Goal: Find specific page/section: Find specific page/section

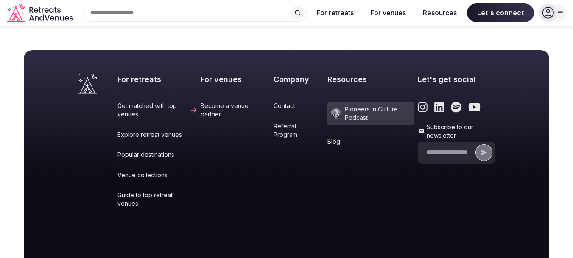
scroll to position [3609, 0]
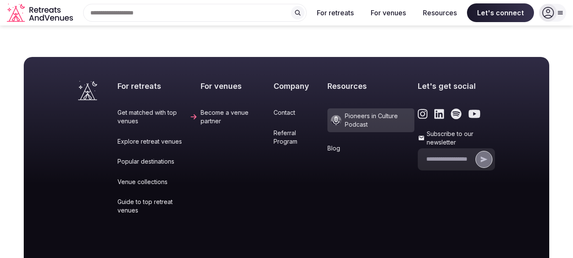
click at [280, 108] on link "Contact" at bounding box center [299, 112] width 51 height 8
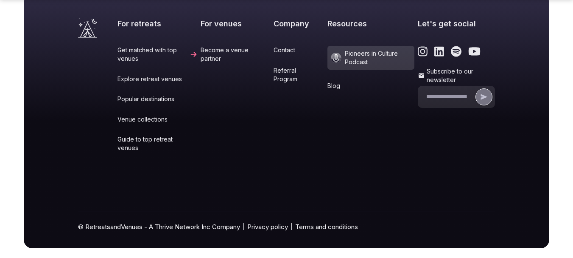
scroll to position [358, 0]
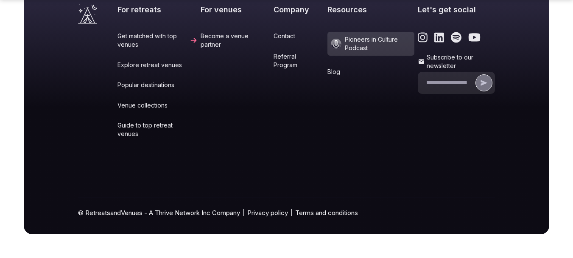
click at [286, 36] on link "Contact" at bounding box center [299, 36] width 51 height 8
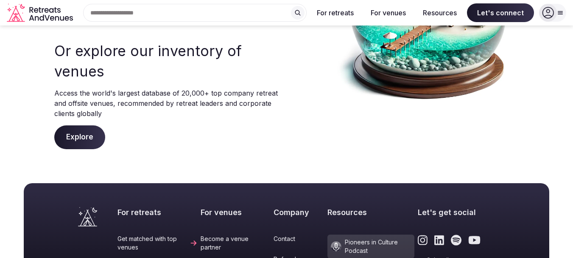
scroll to position [0, 0]
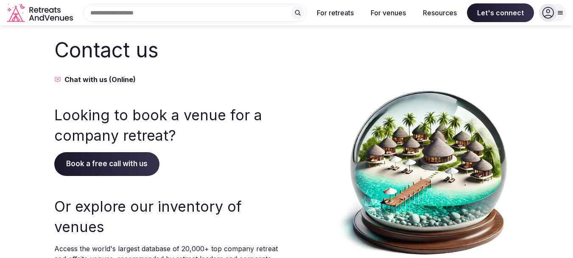
click at [560, 12] on icon at bounding box center [560, 12] width 7 height 7
click at [297, 83] on div at bounding box center [306, 170] width 23 height 269
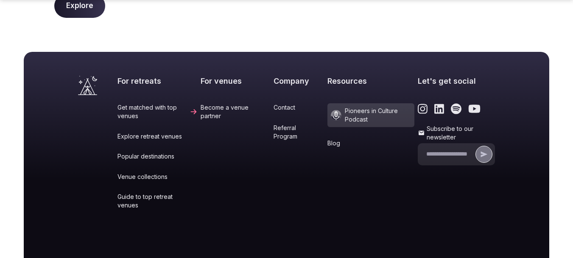
scroll to position [358, 0]
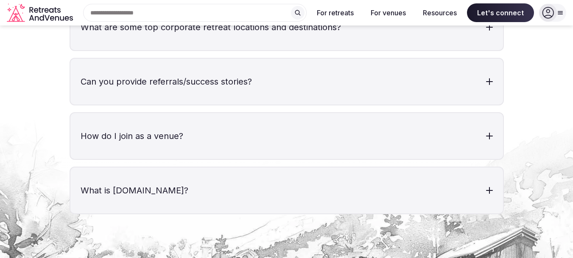
scroll to position [2953, 0]
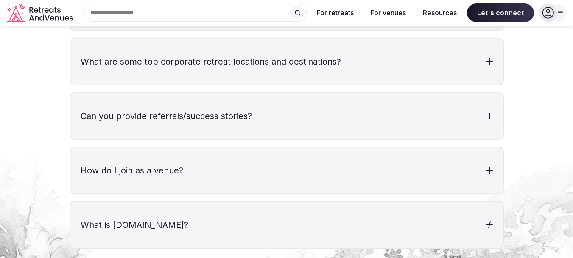
click at [486, 221] on div at bounding box center [489, 224] width 7 height 7
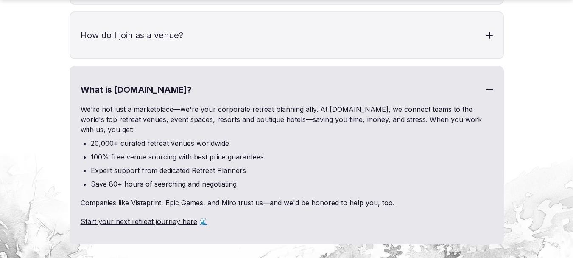
scroll to position [3094, 0]
